Goal: Task Accomplishment & Management: Manage account settings

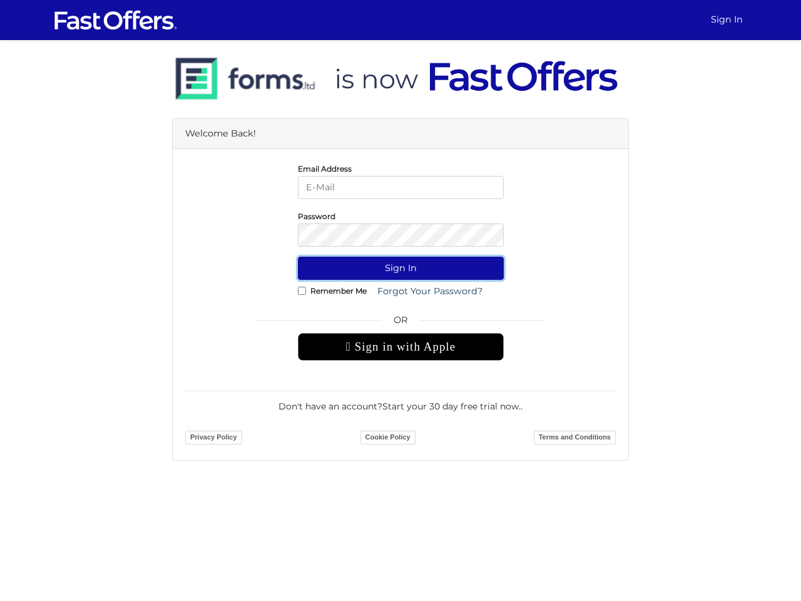
click at [400, 268] on button "Sign In" at bounding box center [401, 268] width 206 height 23
click at [400, 347] on div " Sign in with Apple" at bounding box center [401, 347] width 206 height 28
click at [400, 268] on button "Sign In" at bounding box center [401, 268] width 206 height 23
click at [400, 347] on div " Sign in with Apple" at bounding box center [401, 347] width 206 height 28
click at [400, 268] on button "Sign In" at bounding box center [401, 268] width 206 height 23
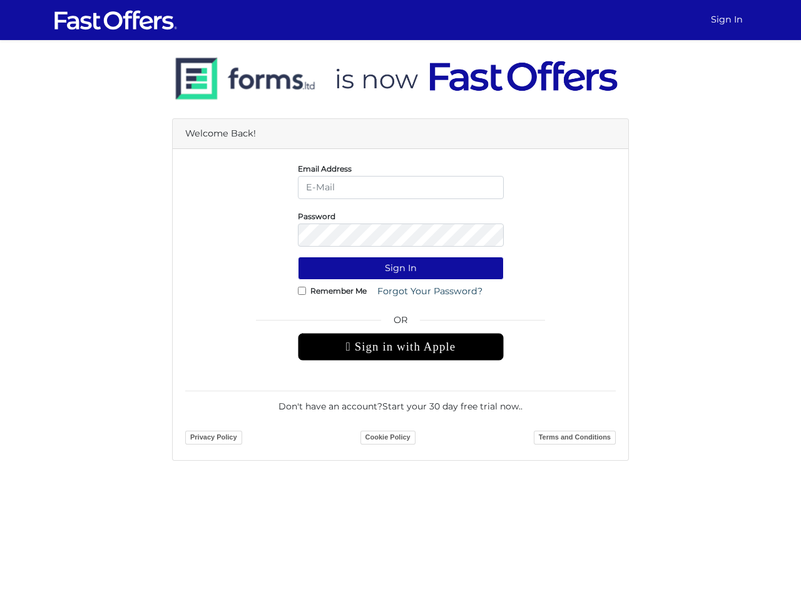
click at [400, 347] on div " Sign in with Apple" at bounding box center [401, 347] width 206 height 28
